Goal: Ask a question

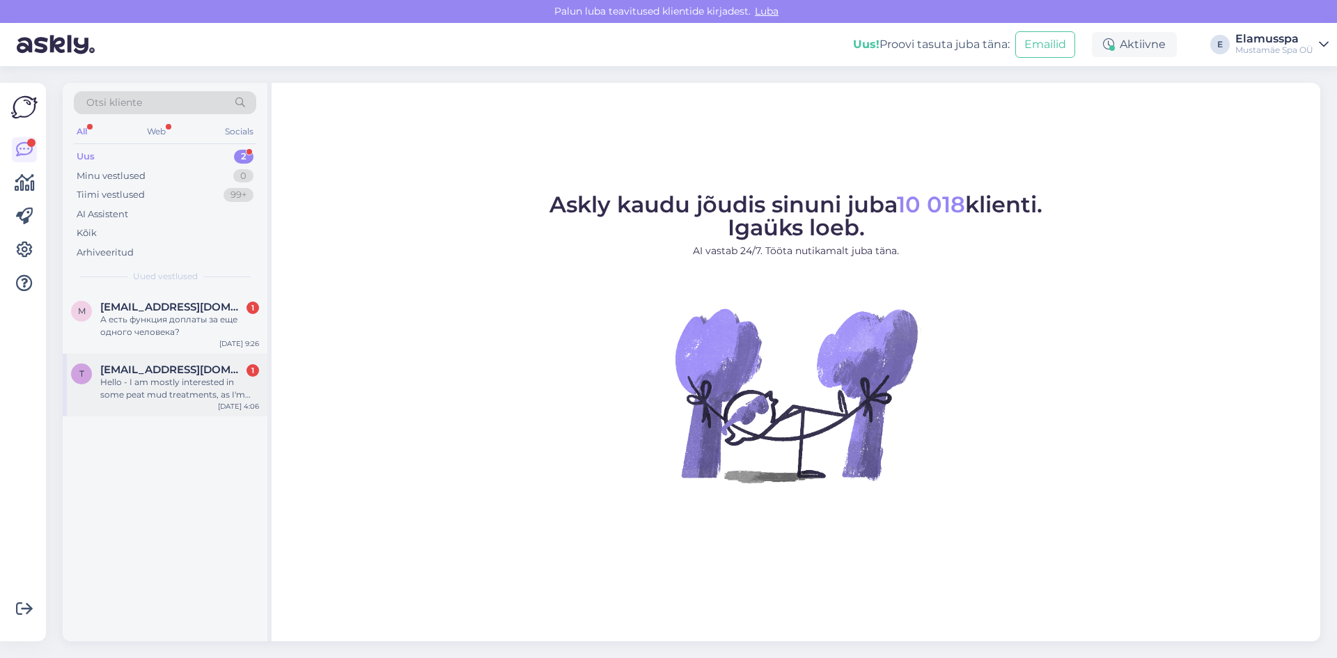
click at [205, 382] on div "Hello - I am mostly interested in some peat mud treatments, as I'm only in [GEO…" at bounding box center [179, 388] width 159 height 25
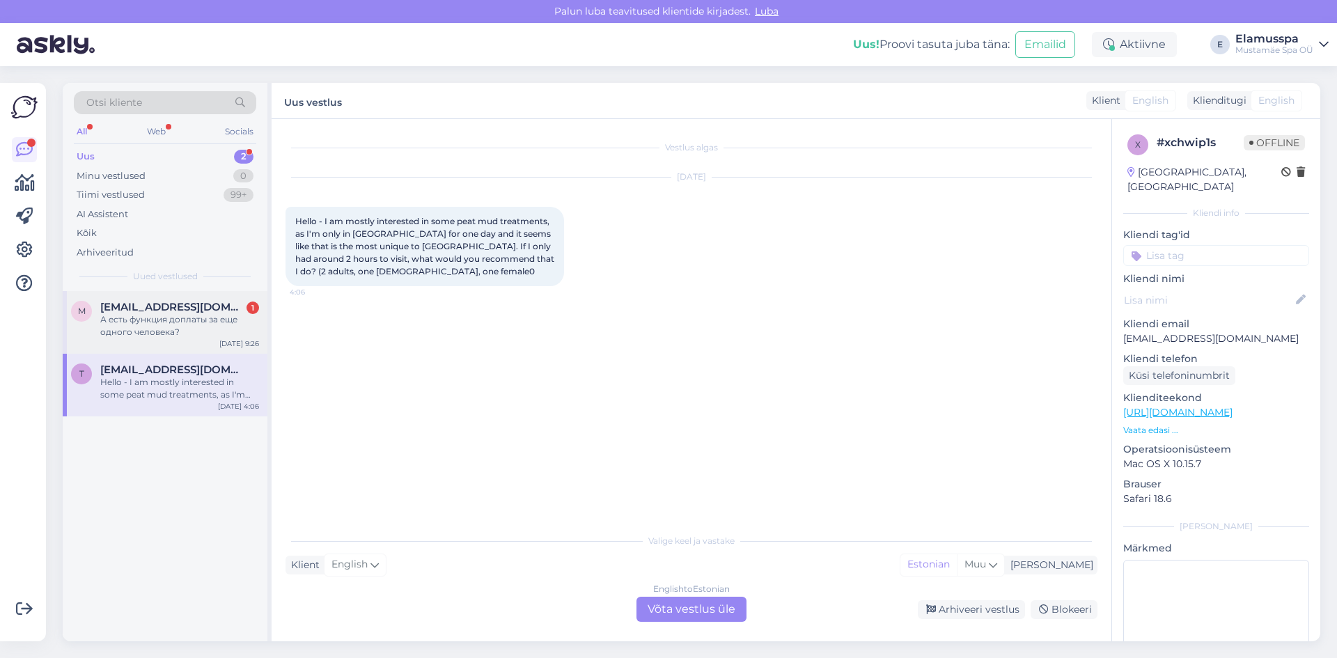
click at [200, 315] on div "А есть функция доплаты за еще одного человека?" at bounding box center [179, 325] width 159 height 25
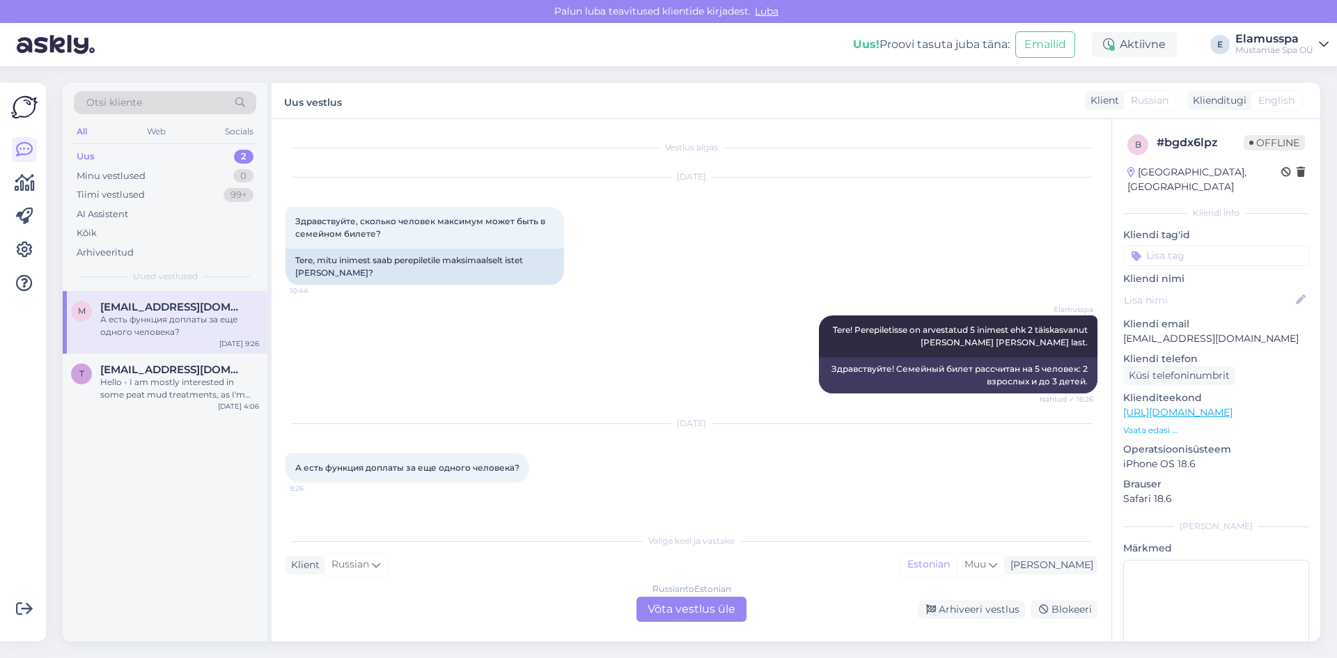
click at [679, 614] on div "Russian to Estonian Võta vestlus üle" at bounding box center [692, 609] width 110 height 25
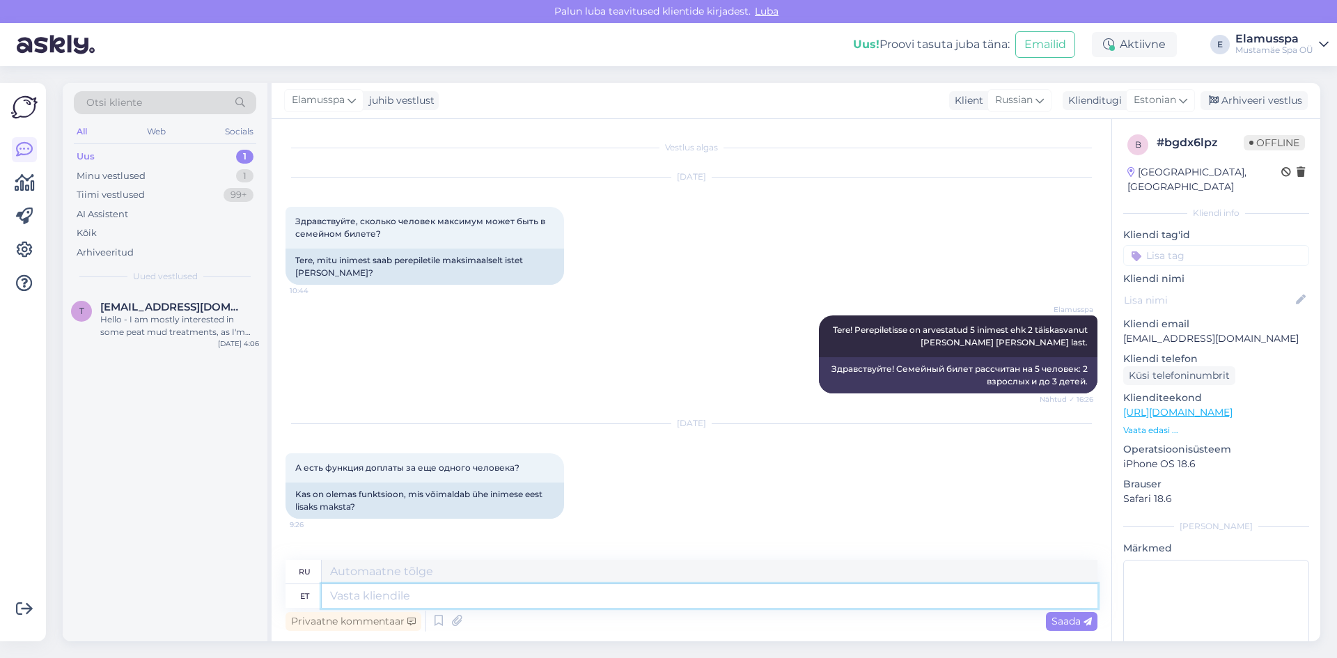
click at [475, 595] on textarea at bounding box center [710, 596] width 776 height 24
type textarea "Tere!"
type textarea "Привет!"
type textarea "Tere! [GEOGRAPHIC_DATA]"
type textarea "Привет! Да."
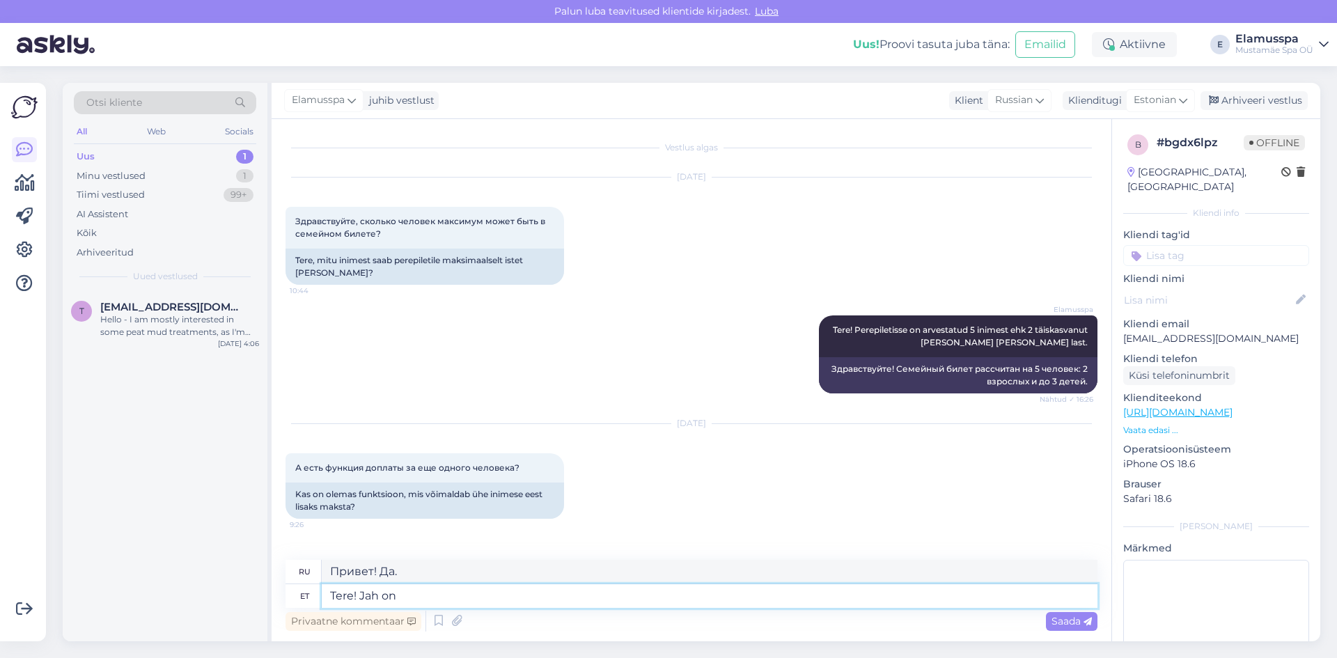
type textarea "Tere! Jah on k"
type textarea "Привет! Да, это так."
type textarea "Tere! Jah on ka võim"
type textarea "Здравствуйте! Да, это возможно."
type textarea "Tere! Jah on ka võimalik üksikpilet o"
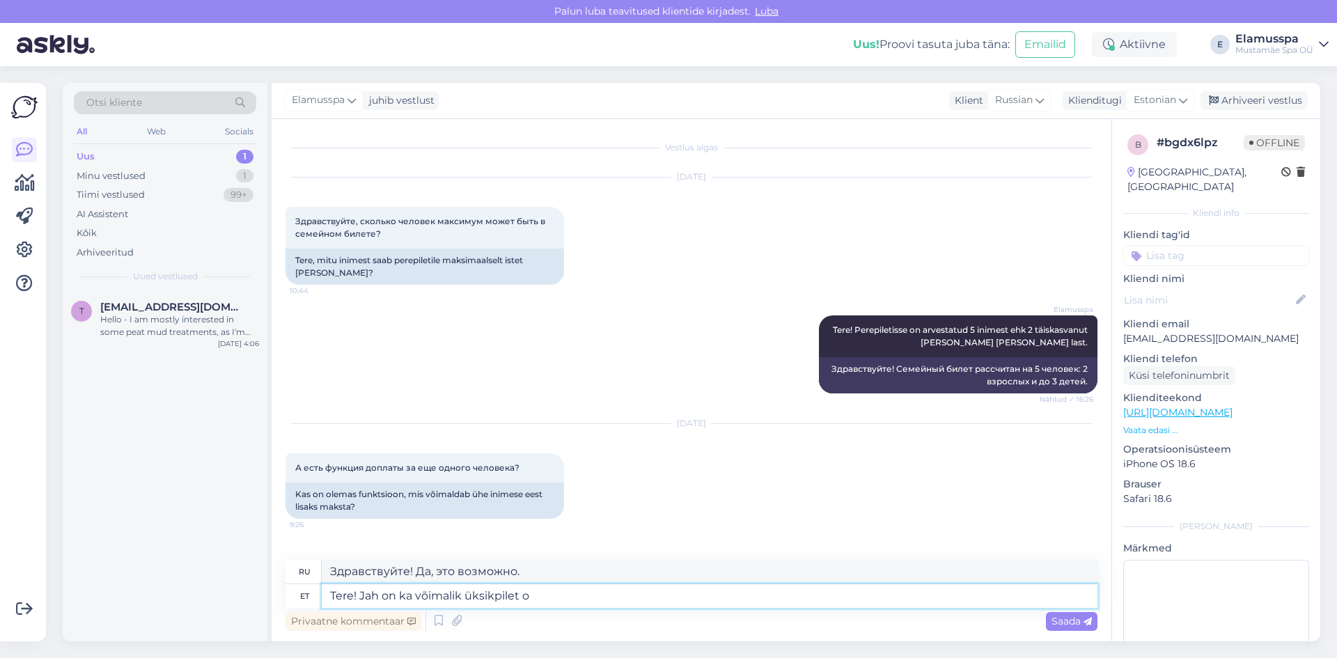
type textarea "Здравствуйте! Да, можно купить билет в один конец."
type textarea "Tere! Jah on ka võimalik üksikpilet osta k"
type textarea "Здравствуйте! Да, можно купить и один билет."
type textarea "Tere! Jah on ka võimalik üksikpilet osta kas"
type textarea "Здравствуйте! Да, можно купить билет в один конец."
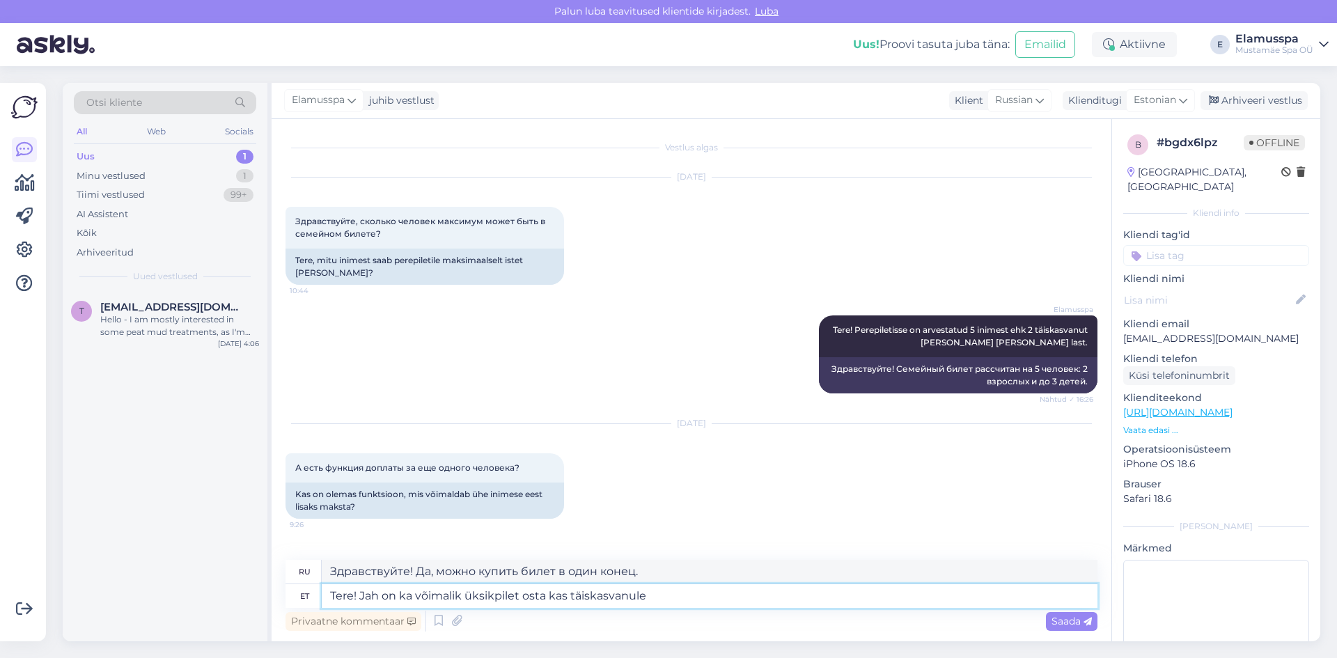
type textarea "Tere! Jah on ka võimalik üksikpilet osta kas täiskasvanule v"
type textarea "Здравствуйте! Да, также можно купить билет для взрослого."
type textarea "Tere! Jah on ka võimalik üksikpilet osta kas täiskasvanule või l"
type textarea "Здравствуйте! Да, можно купить билет как для взрослого, так и для"
type textarea "Tere! Jah on ka võimalik üksikpilet osta kas täiskasvanule või lapsele. :"
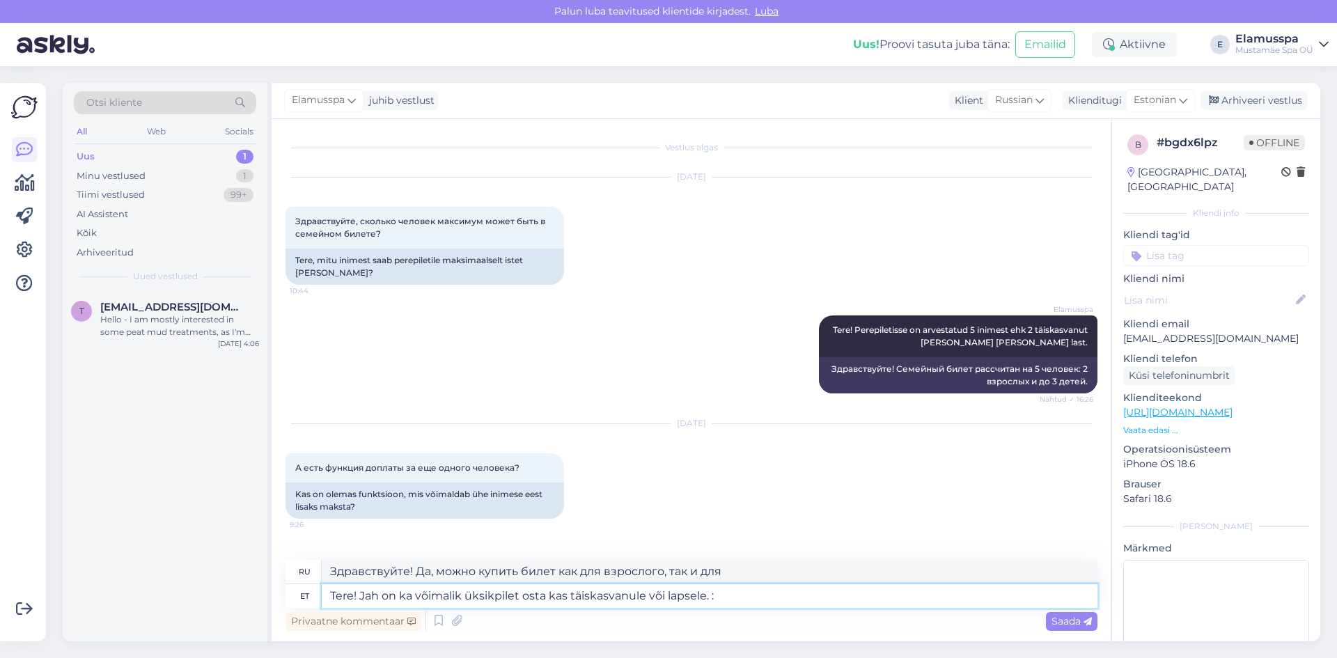
type textarea "Здравствуйте! Да, можно купить единый билет как для взрослого, так и для ребёнк…"
type textarea "Tere! Jah on ka võimalik üksikpilet osta kas täiskasvanule või lapsele. :)"
type textarea "Здравствуйте! Да, можно купить единый билет как для взрослого, так и для ребёнк…"
click at [467, 596] on textarea "Tere! Jah on ka võimalik üksikpilet osta kas täiskasvanule või lapsele. :)" at bounding box center [710, 596] width 776 height 24
click at [575, 599] on textarea "Tere! Jah on ka võimalik osta üksikpilet osta kas täiskasvanule või lapsele. :)" at bounding box center [710, 596] width 776 height 24
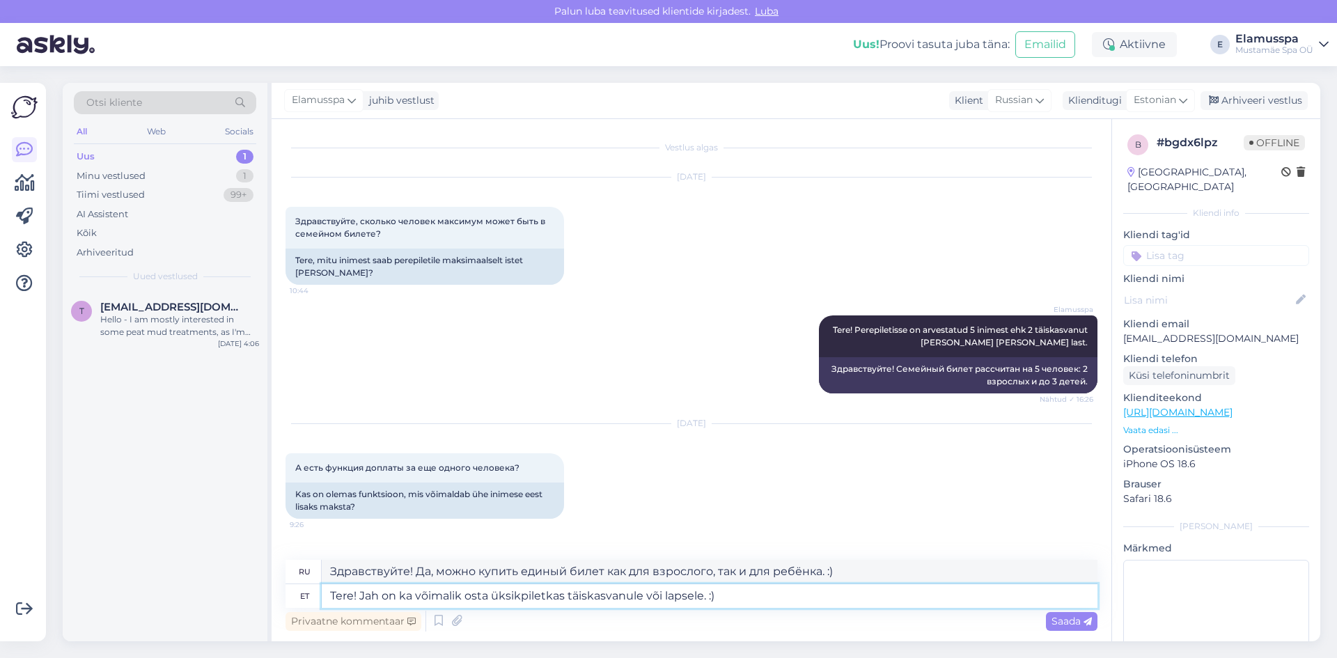
type textarea "Tere! Jah on ka võimalik osta üksikpilet kas täiskasvanule või lapsele. :)"
type textarea "Здравствуйте! Да, можно купить единый билет как для взрослого, так и для ребёнк…"
type textarea "Tere! Jah on ka võimalik osta üksikpilet kas täiskasvanule või lapsele. :)"
click at [1066, 622] on span "Saada" at bounding box center [1072, 621] width 40 height 13
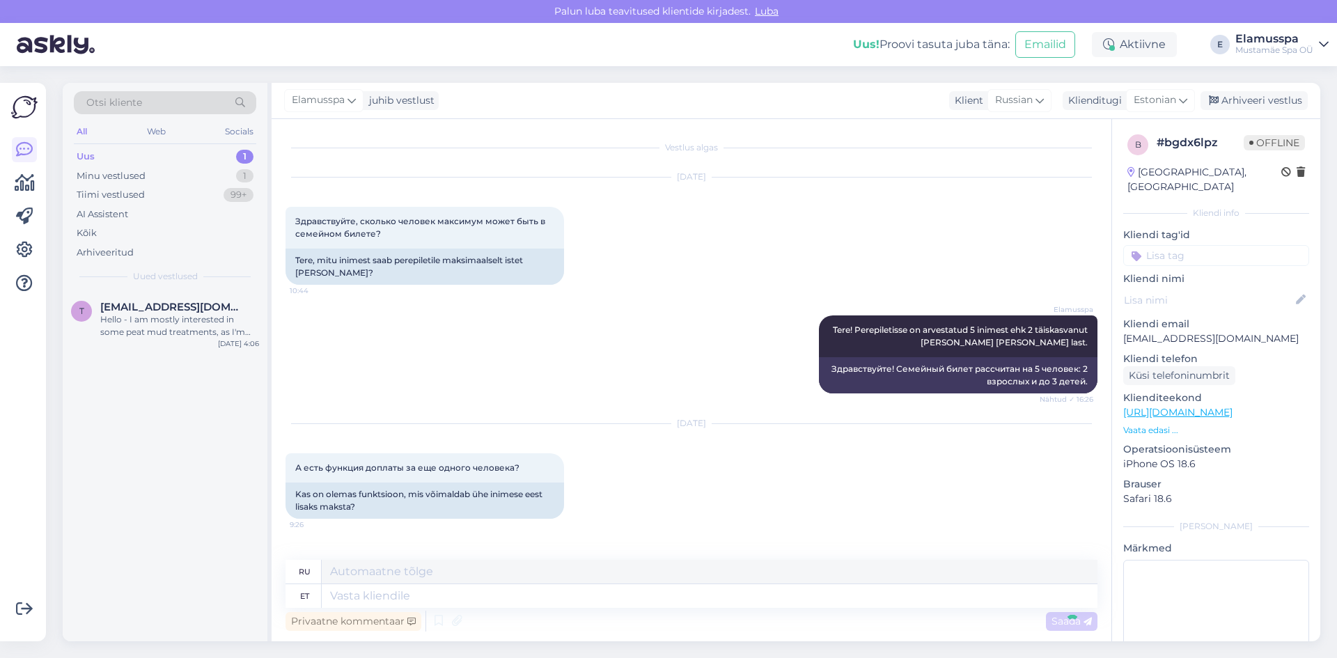
scroll to position [95, 0]
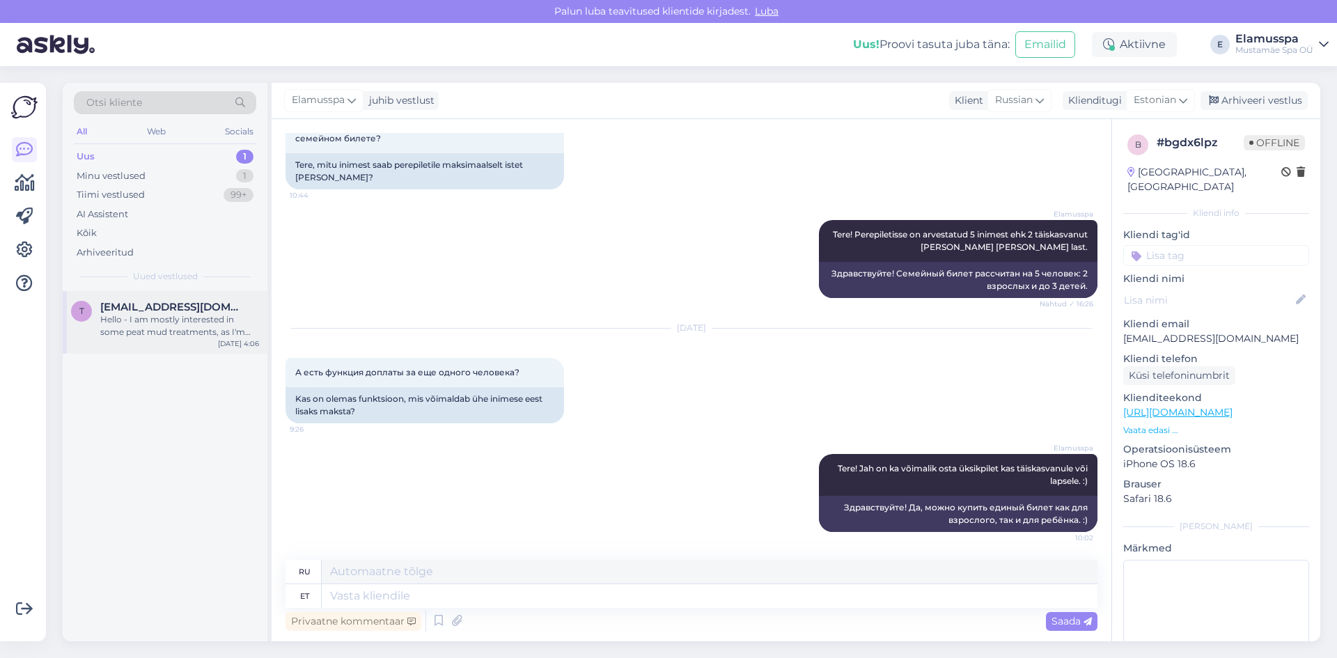
click at [173, 339] on div "t [EMAIL_ADDRESS][DOMAIN_NAME] Hello - I am mostly interested in some peat mud …" at bounding box center [165, 322] width 205 height 63
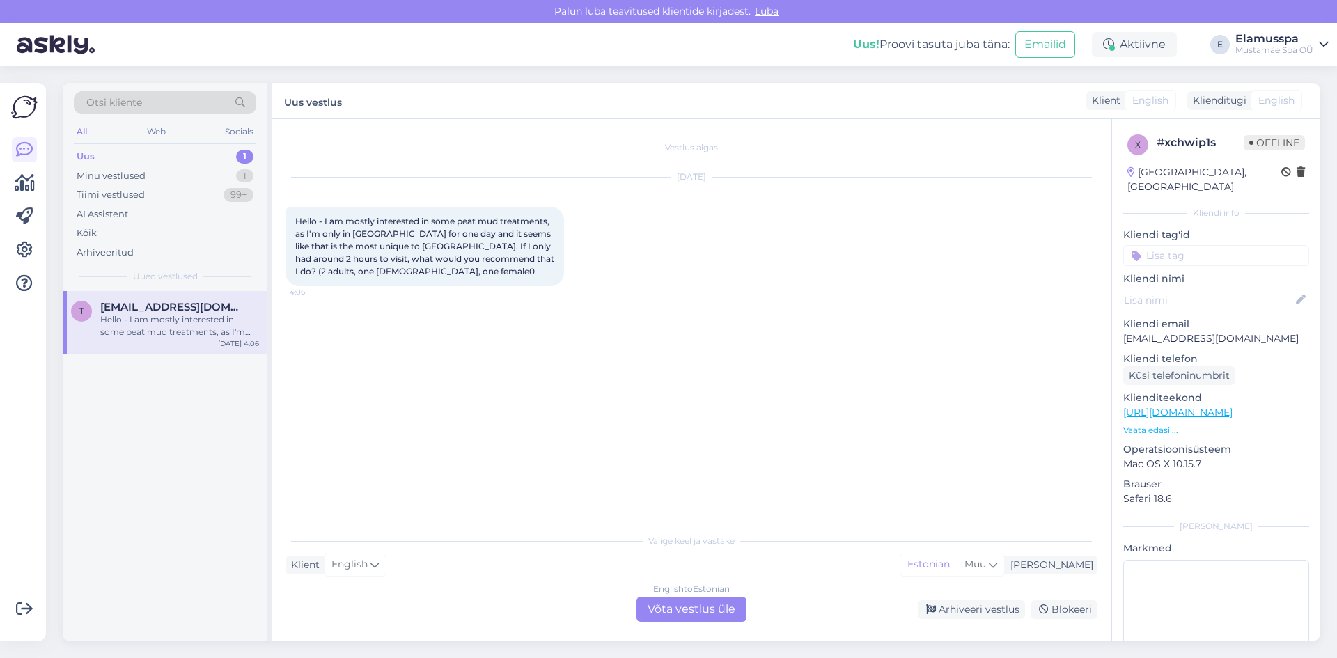
click at [701, 616] on div "English to Estonian Võta vestlus üle" at bounding box center [692, 609] width 110 height 25
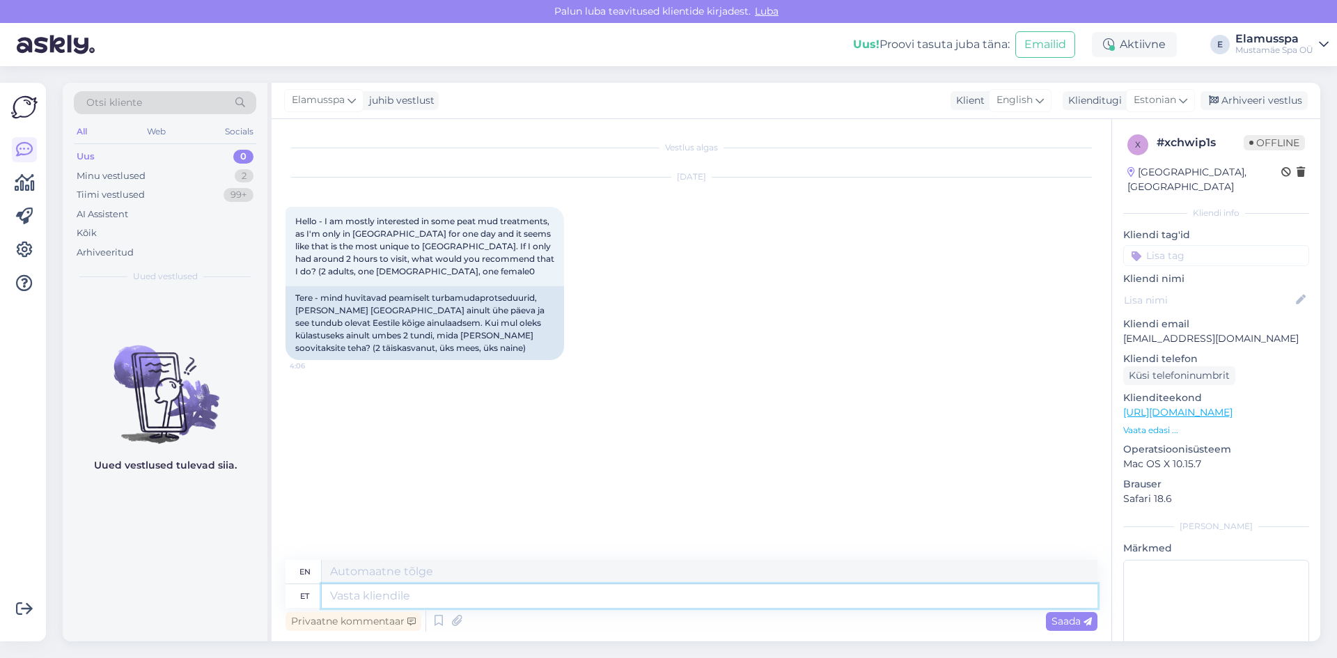
click at [577, 599] on textarea at bounding box center [710, 596] width 776 height 24
type textarea "Tere!"
type textarea "Hello!"
type textarea "Tere h"
type textarea "Hello"
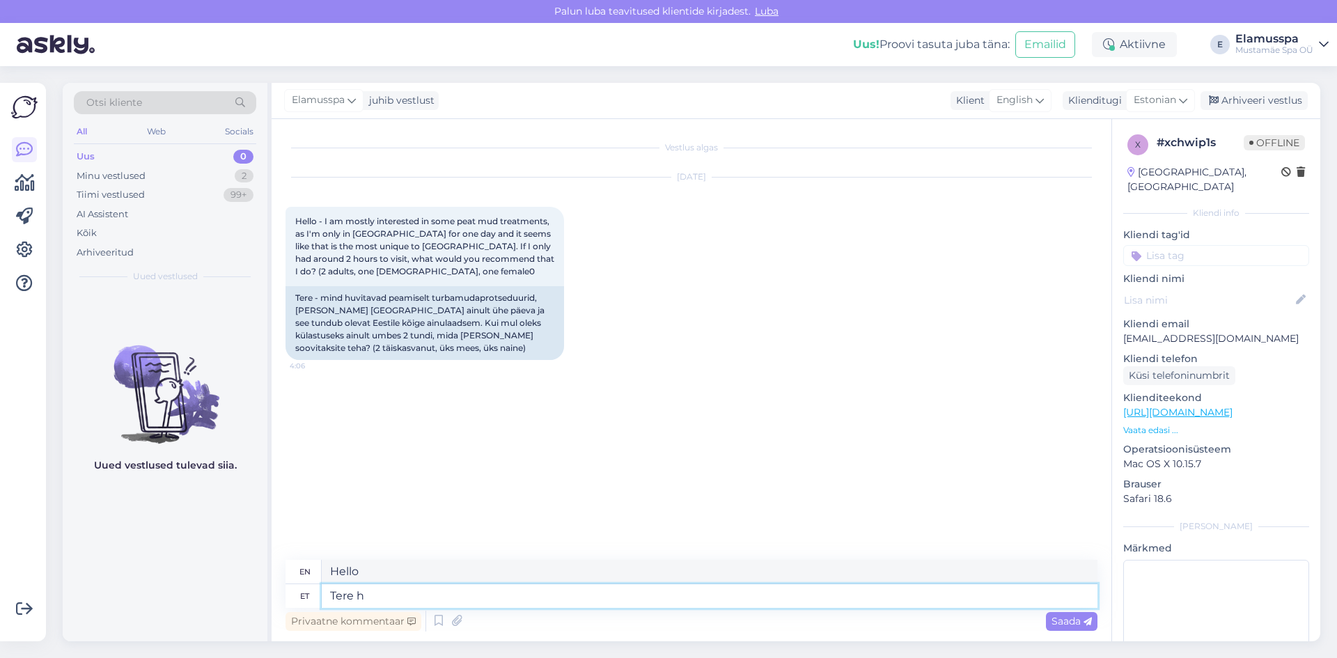
type textarea "Tere ho"
type textarea "Hello,"
type textarea "Tere hommikust!"
type textarea "Good morning!"
type textarea "Tere hommikust! We need"
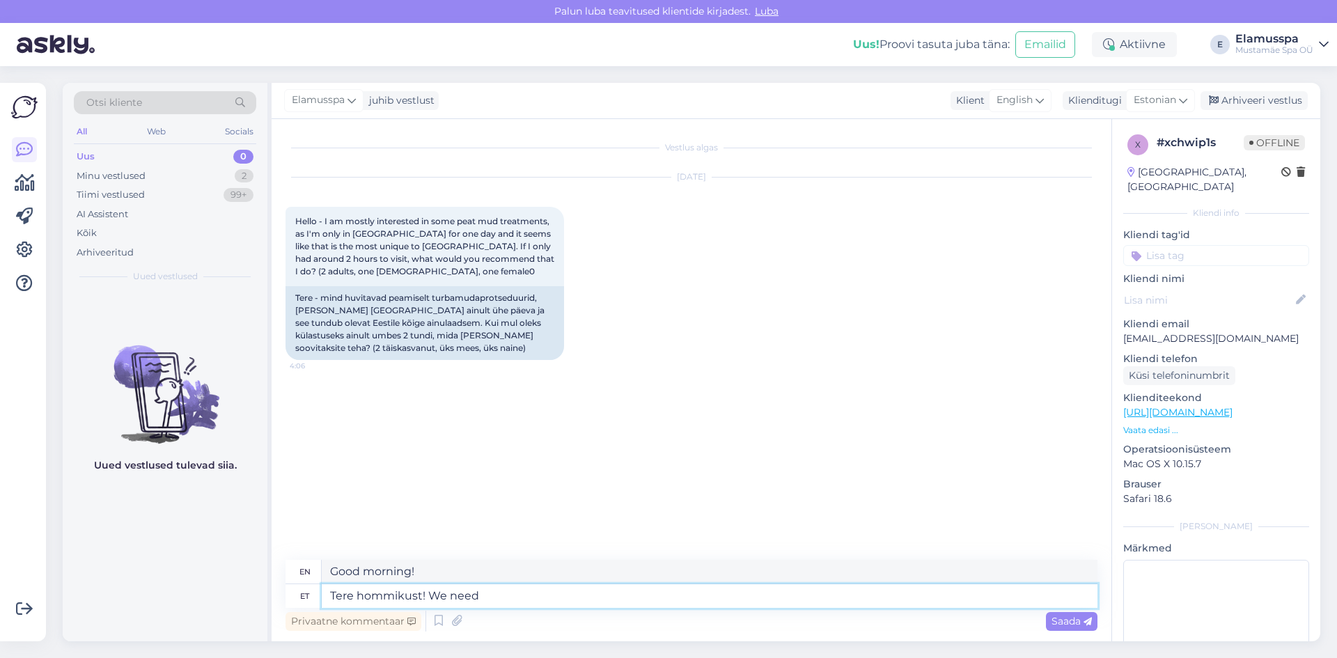
type textarea "Good morning! We need"
type textarea "Tere hommikust! We need to"
type textarea "Good morning! We need to"
type textarea "Tere hommikust! We need to clar"
type textarea "Good morning! We need to cla"
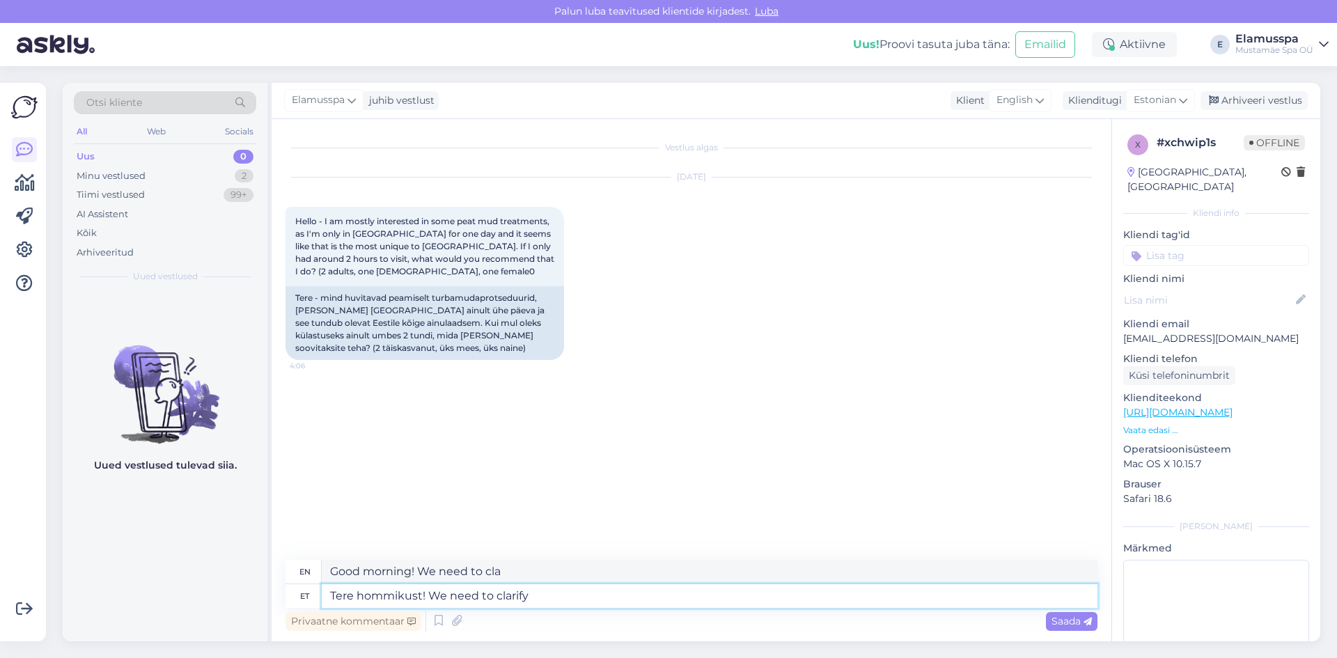
type textarea "Tere hommikust! We need to clarify"
type textarea "Good morning! We need to clarify"
type textarea "Tere hommikust! We need to clarify one"
type textarea "Good morning! We need to clarify one thing."
type textarea "Tere hommikust! We need to clarify one thing -"
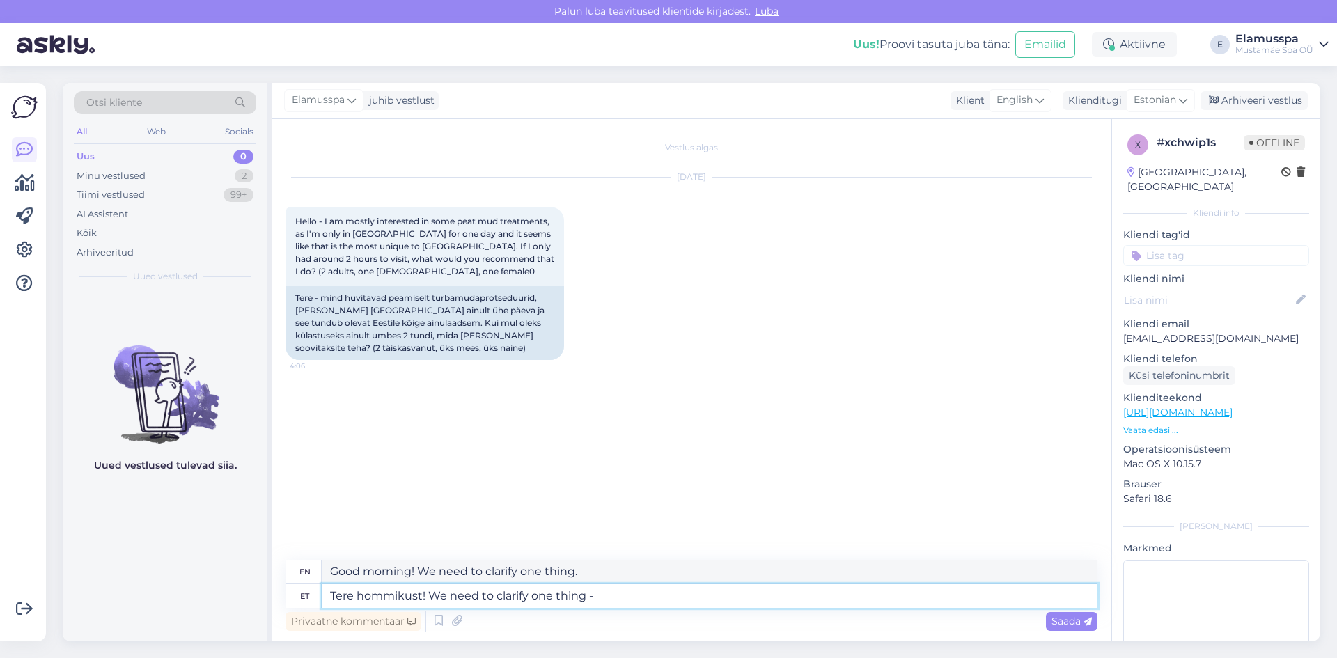
type textarea "Good morning! We need to clarify one thing"
type textarea "Tere hommikust! We need to clarify one thing -"
type textarea "Good morning! We need to clarify one thing -"
type textarea "Tere hommikust! We need to clarify one thing -"
click at [693, 329] on div "[DATE] Hello - I am mostly interested in some peat mud treatments, as I'm only …" at bounding box center [692, 268] width 812 height 213
